Goal: Transaction & Acquisition: Purchase product/service

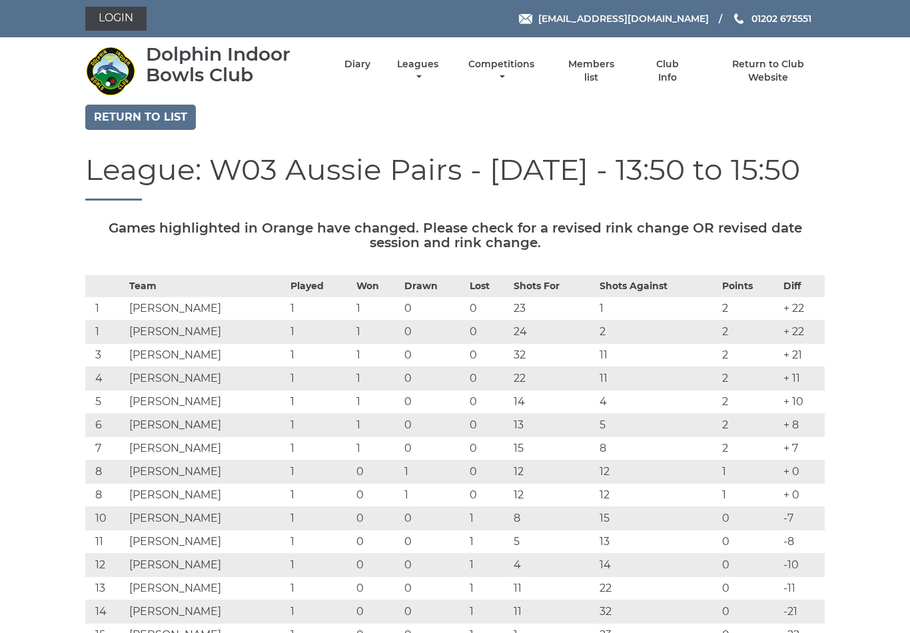
click at [114, 16] on link "Login" at bounding box center [115, 19] width 61 height 24
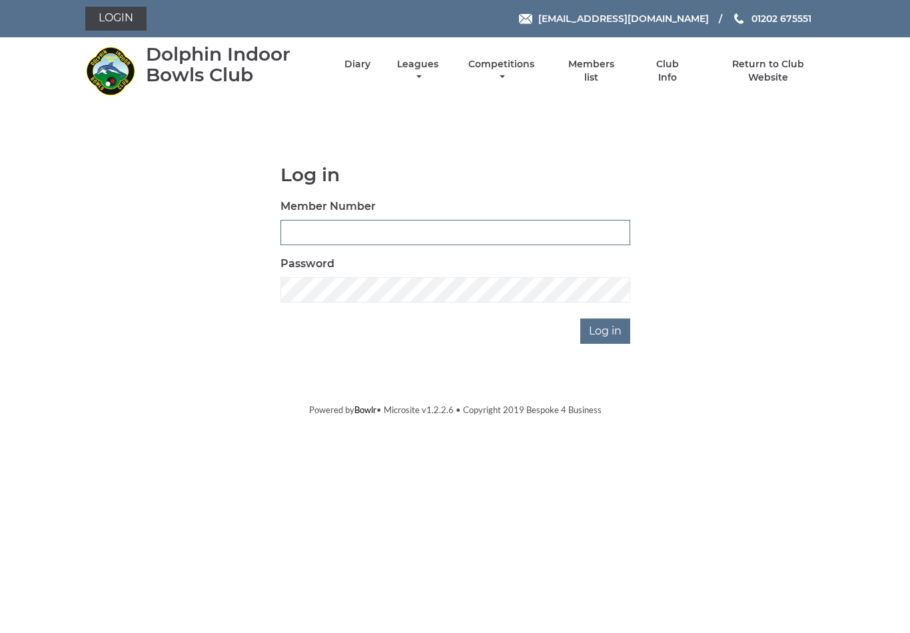
type input "4024"
click at [606, 330] on input "Log in" at bounding box center [605, 330] width 50 height 25
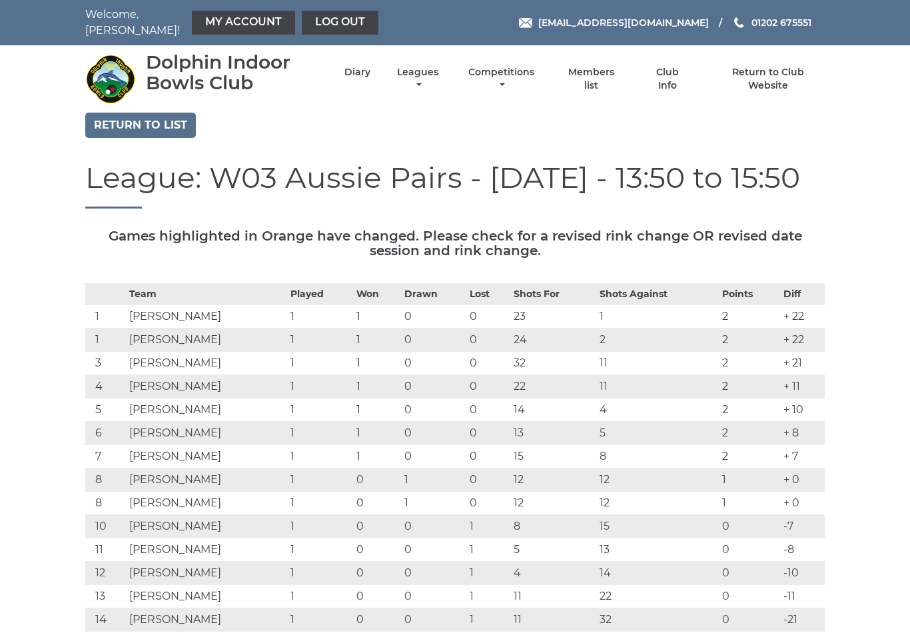
click at [207, 23] on link "My Account" at bounding box center [243, 23] width 103 height 24
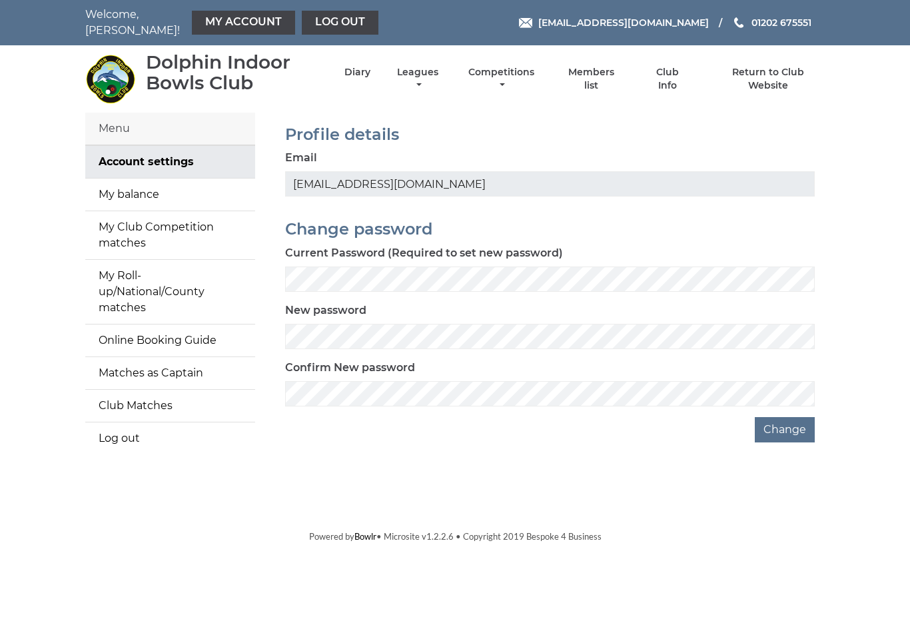
click at [141, 189] on link "My balance" at bounding box center [170, 195] width 170 height 32
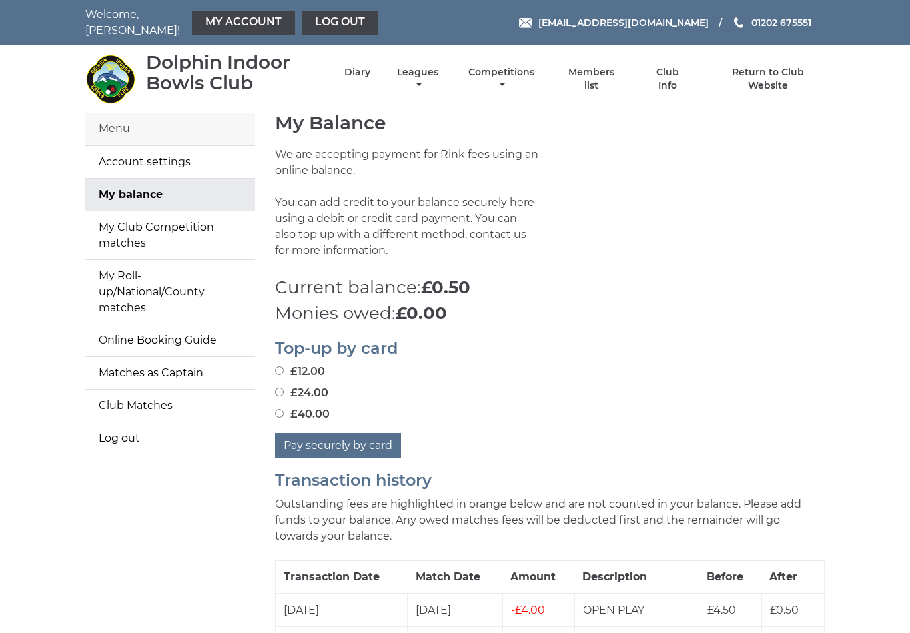
click at [283, 388] on input "£24.00" at bounding box center [279, 392] width 9 height 9
radio input "true"
click at [343, 437] on button "Pay securely by card" at bounding box center [338, 445] width 126 height 25
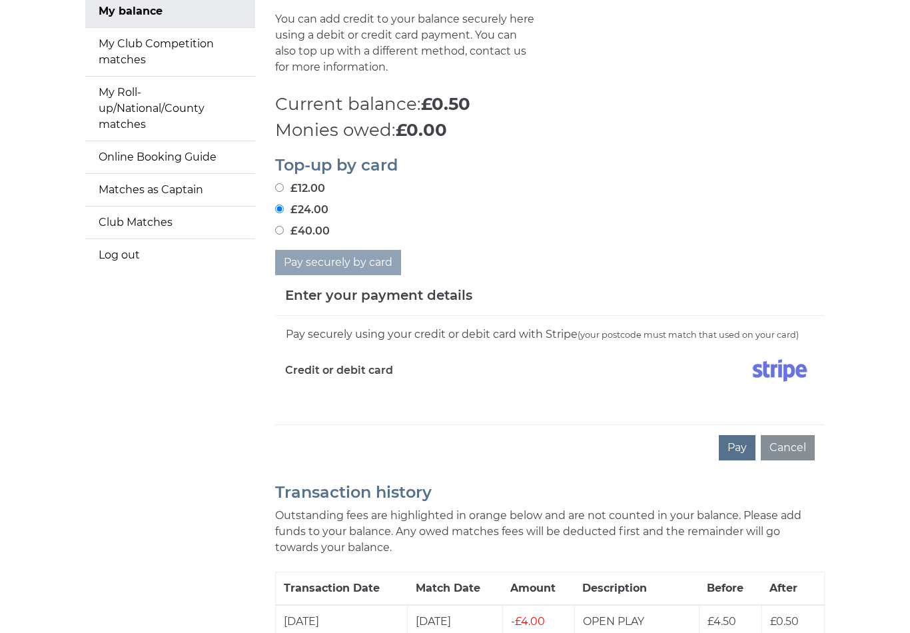
scroll to position [197, 0]
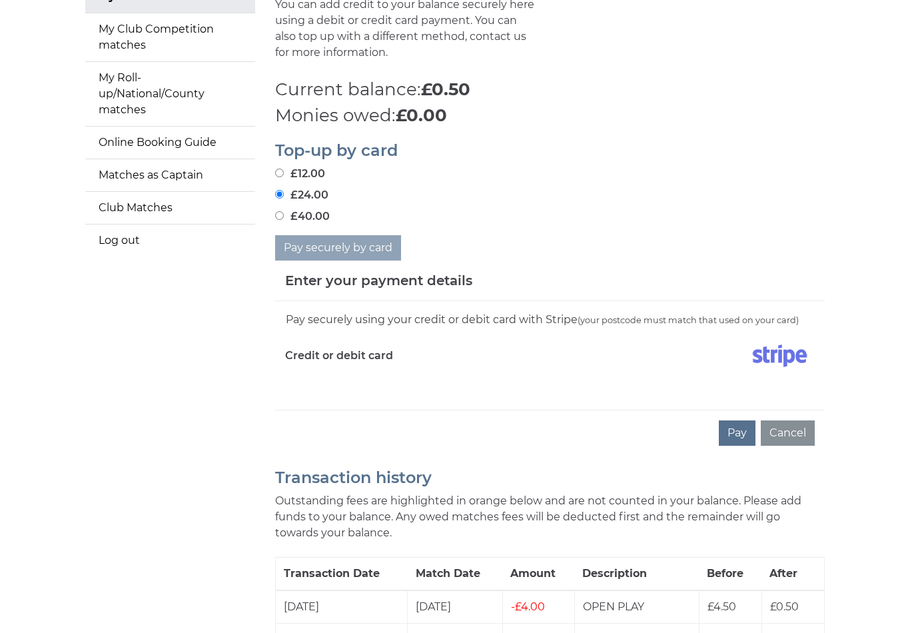
click at [332, 380] on div "Pay securely using your credit or debit card with Stripe (your postcode must ma…" at bounding box center [550, 356] width 550 height 109
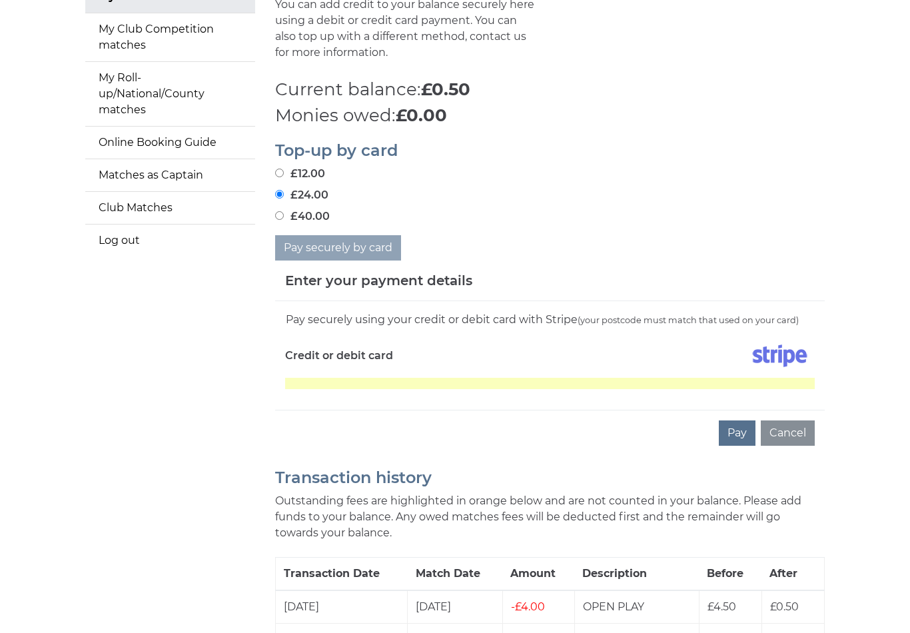
click at [744, 428] on button "Pay" at bounding box center [737, 433] width 37 height 25
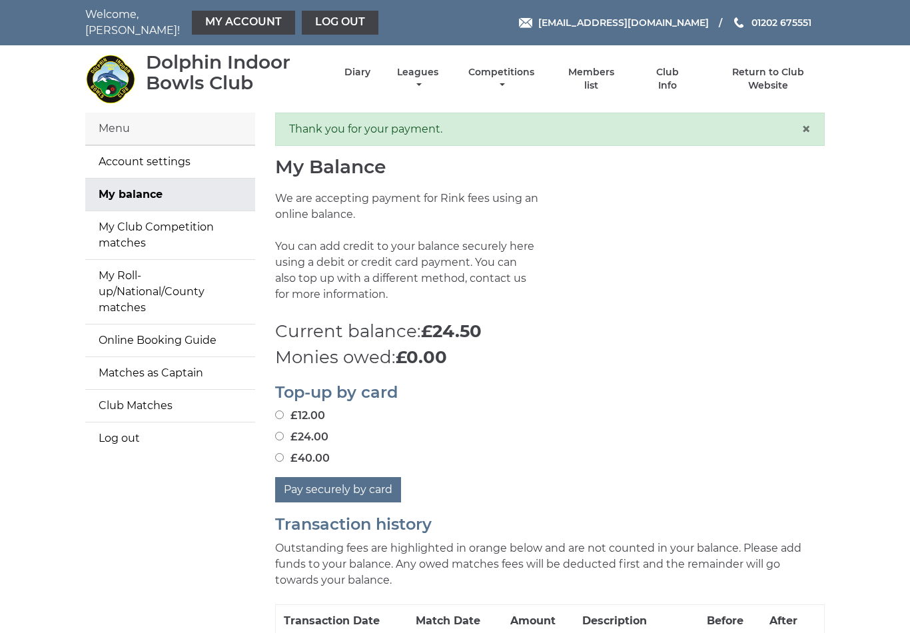
click at [121, 390] on link "Club Matches" at bounding box center [170, 406] width 170 height 32
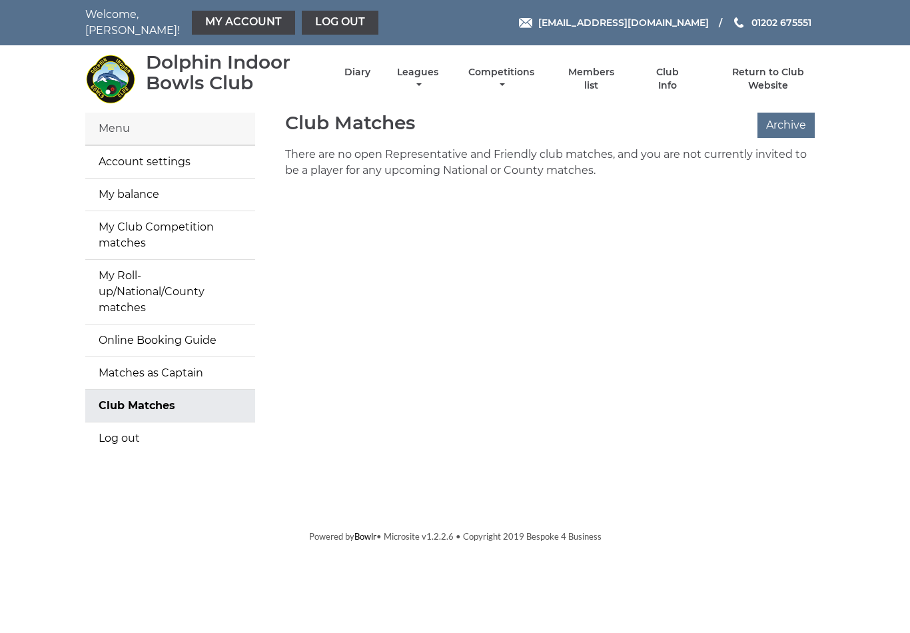
click at [133, 272] on link "My Roll-up/National/County matches" at bounding box center [170, 292] width 170 height 64
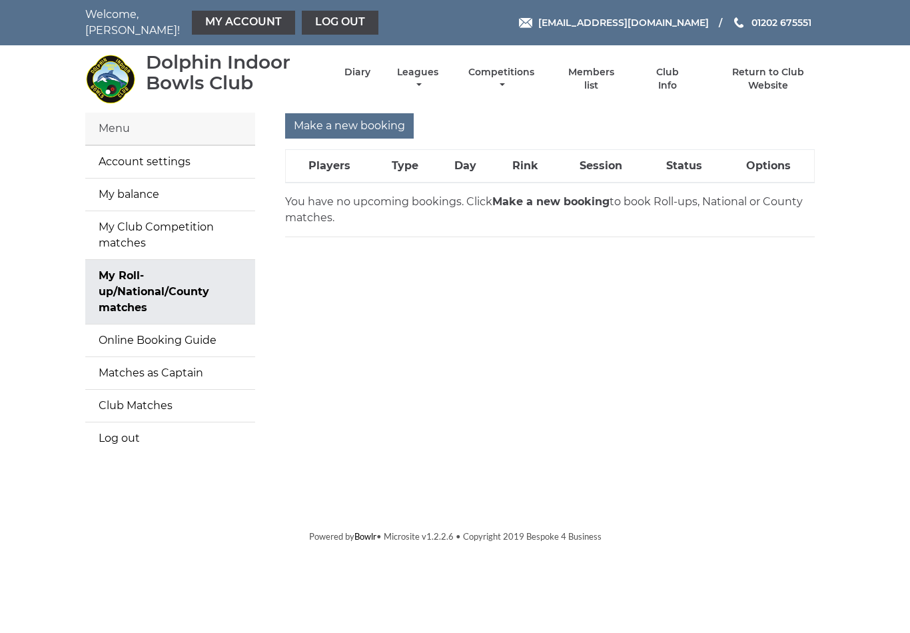
click at [142, 226] on link "My Club Competition matches" at bounding box center [170, 235] width 170 height 48
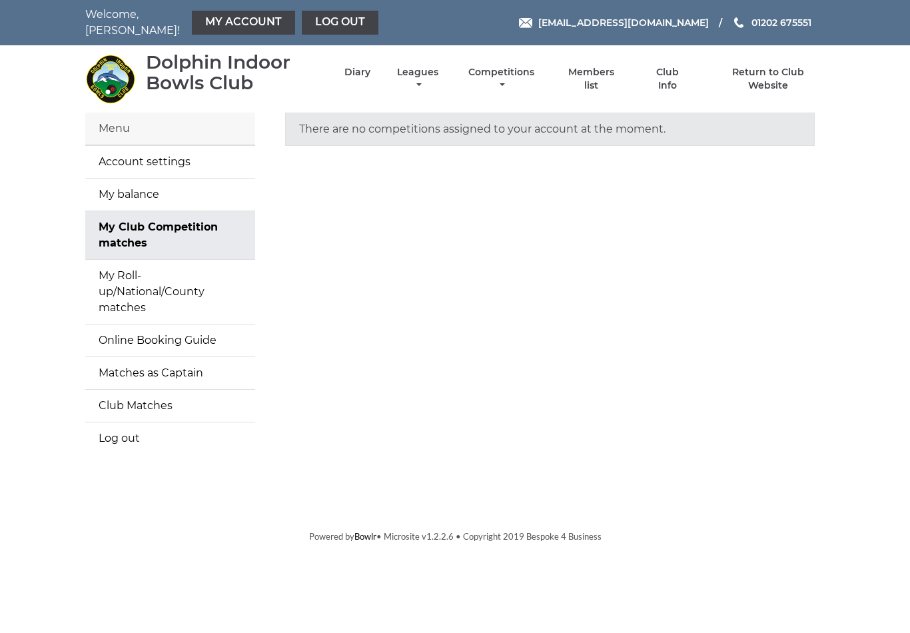
click at [680, 77] on link "Club Info" at bounding box center [666, 79] width 43 height 26
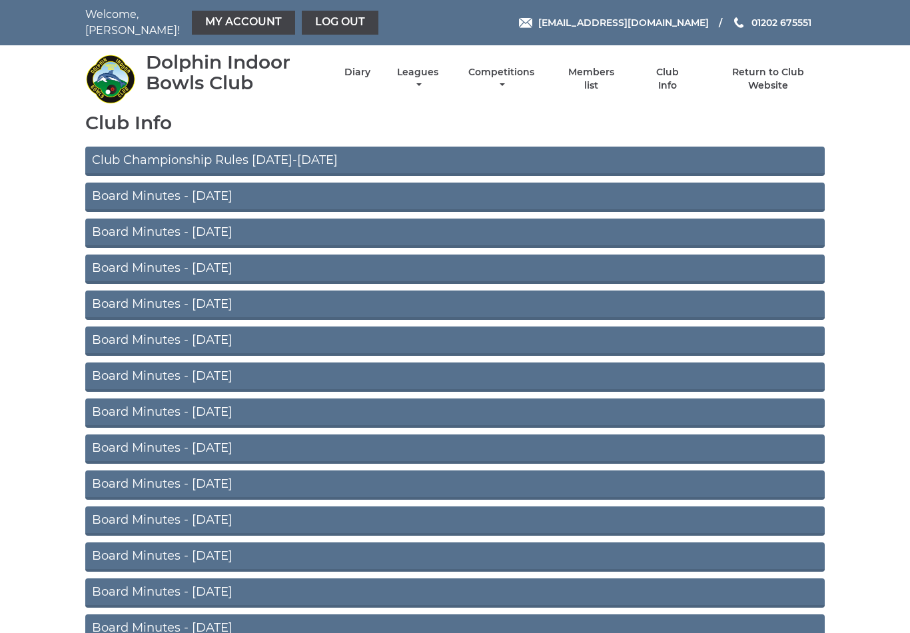
click at [765, 66] on link "Return to Club Website" at bounding box center [768, 79] width 113 height 26
